Goal: Transaction & Acquisition: Purchase product/service

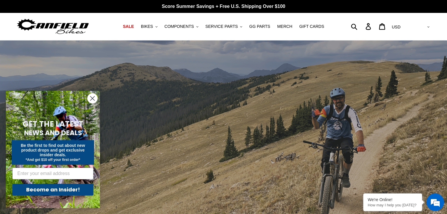
click at [94, 99] on circle "Close dialog" at bounding box center [92, 99] width 10 height 10
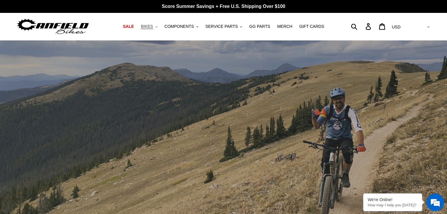
click at [153, 28] on span "BIKES" at bounding box center [147, 26] width 12 height 5
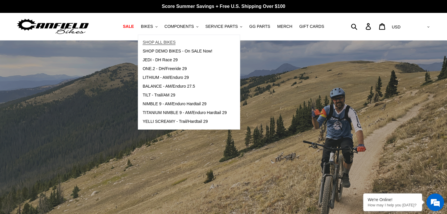
click at [169, 43] on span "SHOP ALL BIKES" at bounding box center [158, 42] width 33 height 5
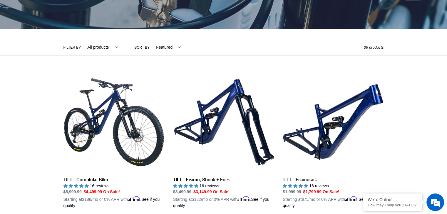
scroll to position [70, 0]
